Goal: Navigation & Orientation: Find specific page/section

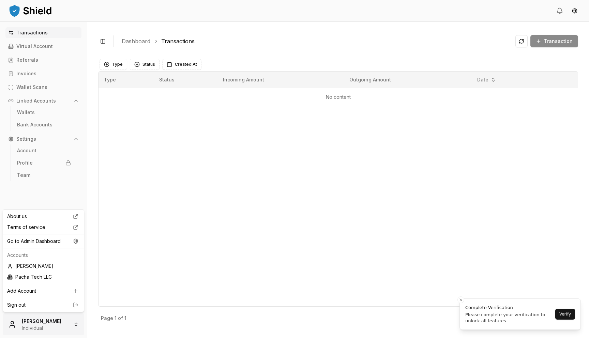
click at [65, 320] on html "Transactions Virtual Account Referrals Invoices Wallet Scans Linked Accounts Wa…" at bounding box center [294, 169] width 589 height 338
click at [54, 240] on div "Go to Admin Dashboard" at bounding box center [43, 241] width 78 height 11
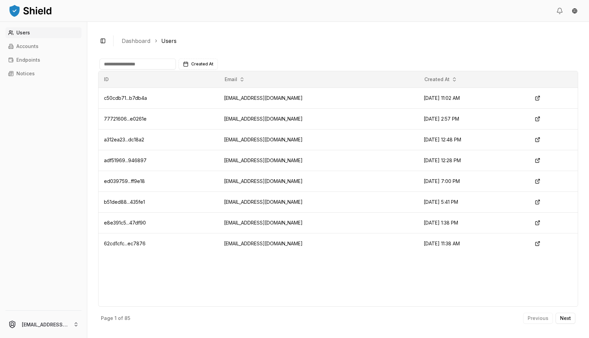
click at [41, 30] on link "Users" at bounding box center [43, 32] width 76 height 11
click at [42, 45] on link "Accounts" at bounding box center [43, 46] width 76 height 11
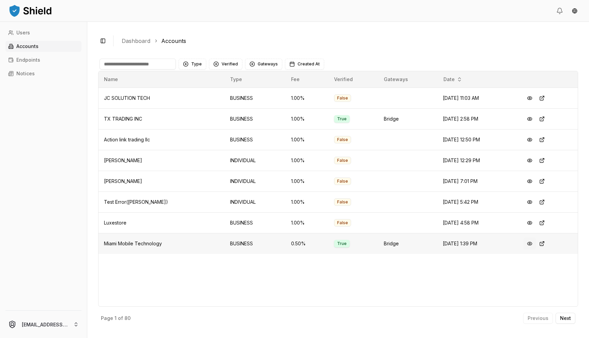
click at [532, 244] on button at bounding box center [530, 244] width 12 height 12
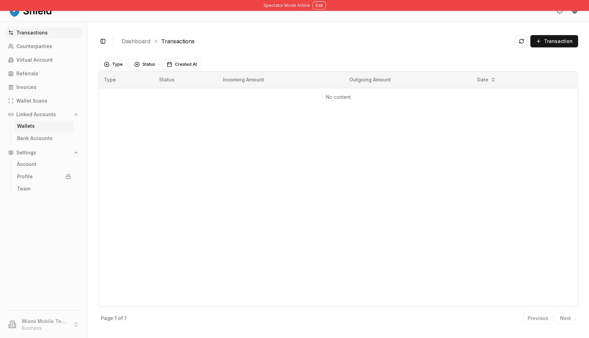
click at [37, 124] on link "Wallets" at bounding box center [43, 126] width 59 height 11
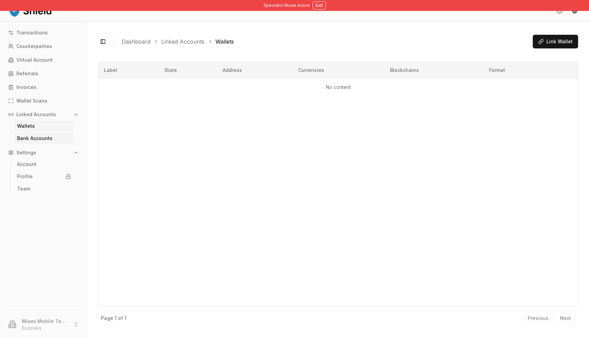
click at [44, 134] on link "Bank Accounts" at bounding box center [43, 138] width 59 height 11
